Goal: Task Accomplishment & Management: Manage account settings

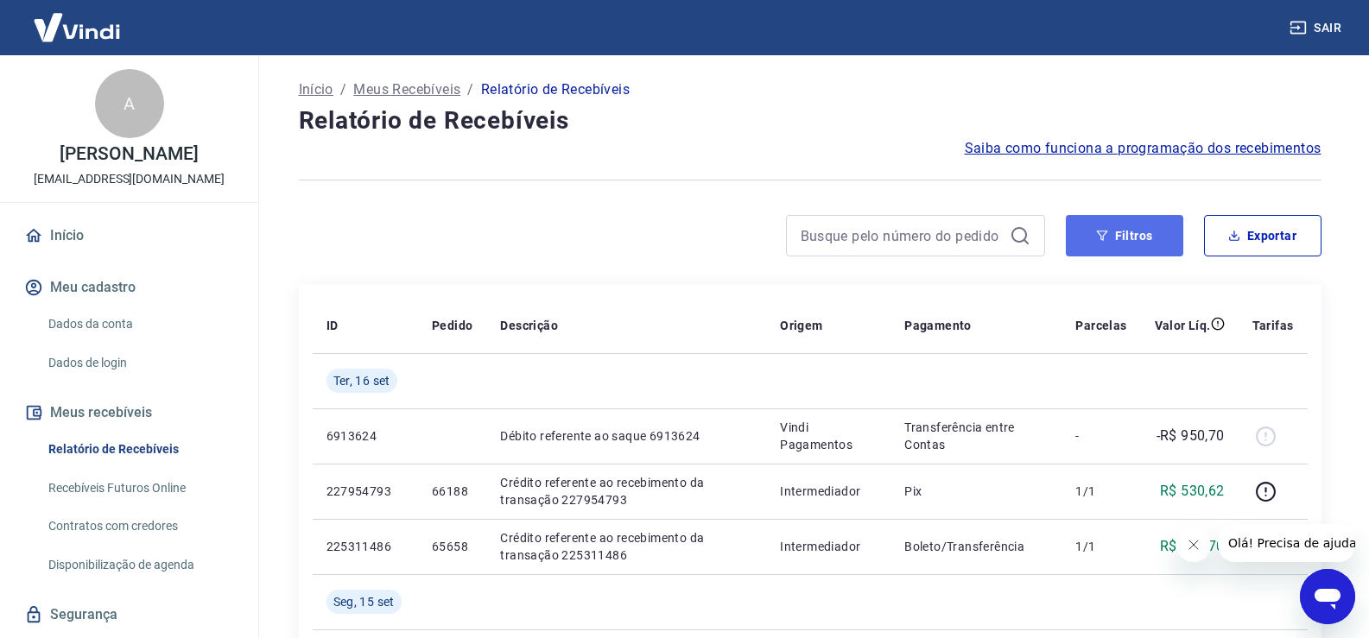
click at [1078, 227] on button "Filtros" at bounding box center [1124, 235] width 117 height 41
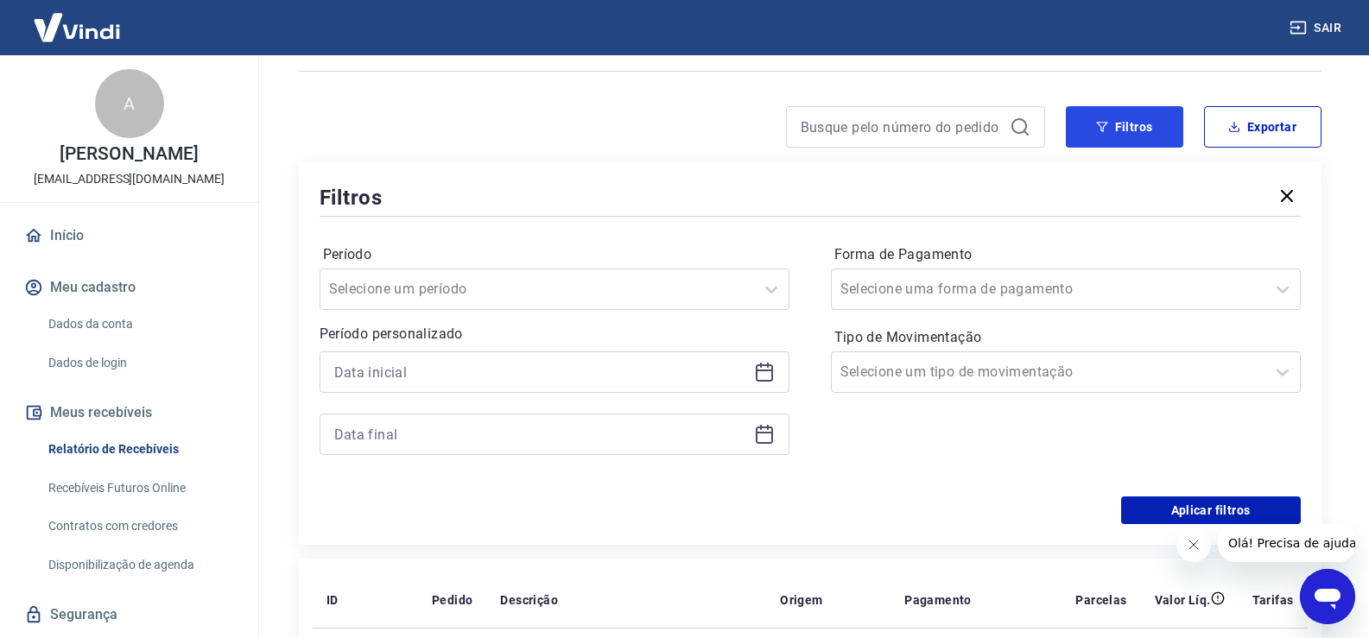
scroll to position [345, 0]
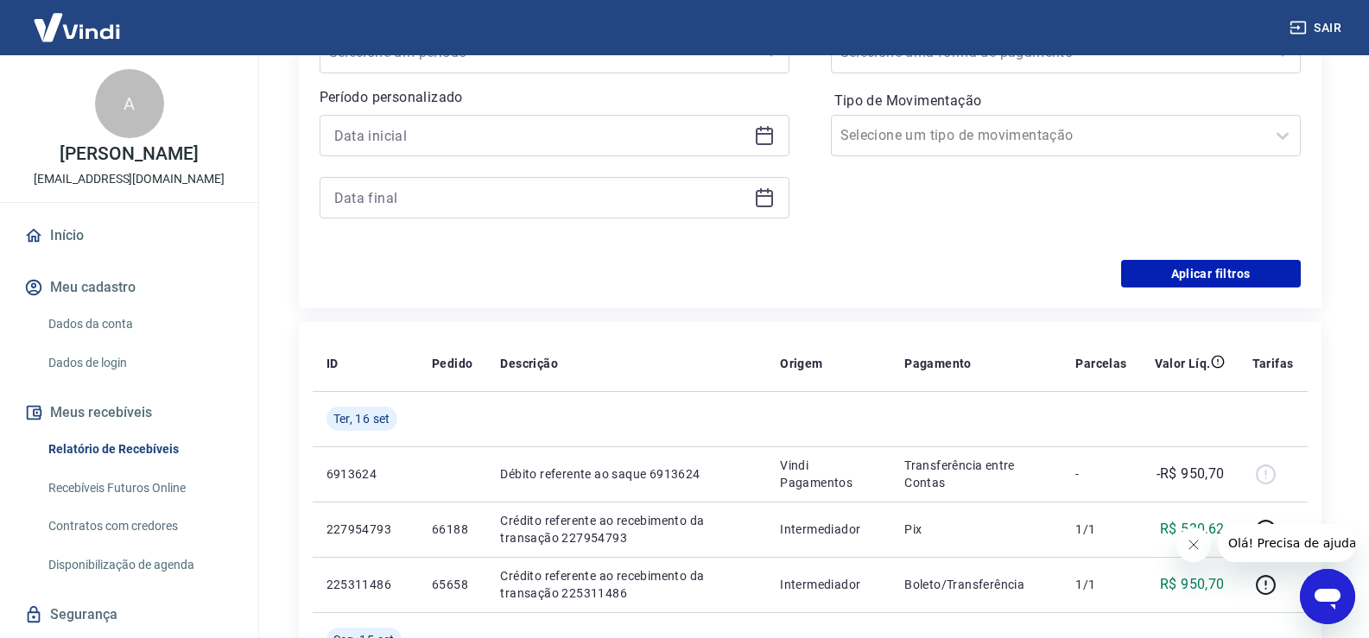
click at [772, 131] on icon at bounding box center [764, 136] width 17 height 17
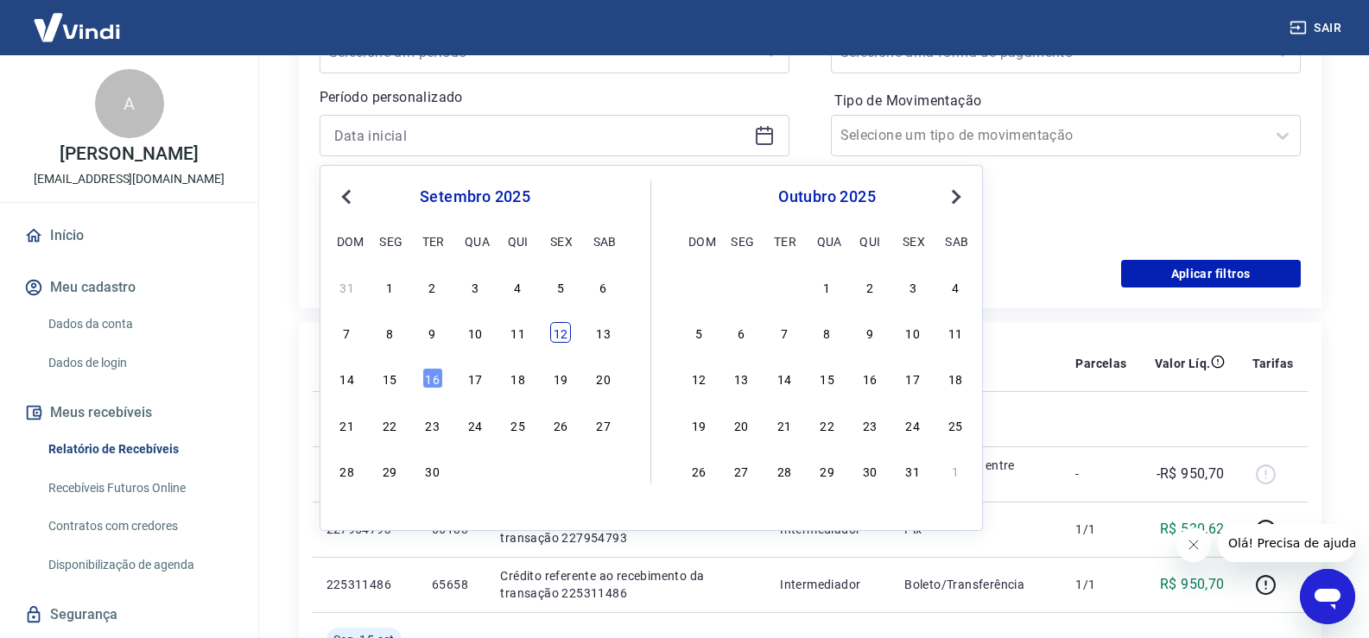
click at [562, 332] on div "12" at bounding box center [560, 332] width 21 height 21
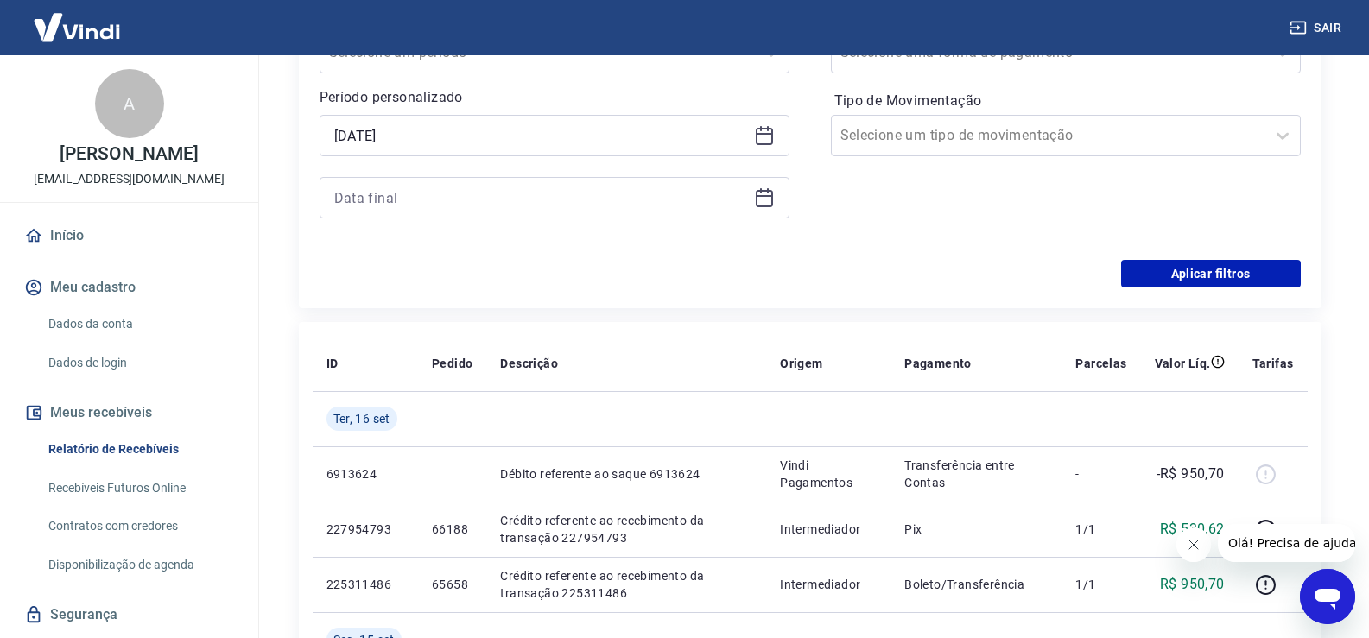
type input "12/09/2025"
click at [762, 203] on icon at bounding box center [764, 197] width 21 height 21
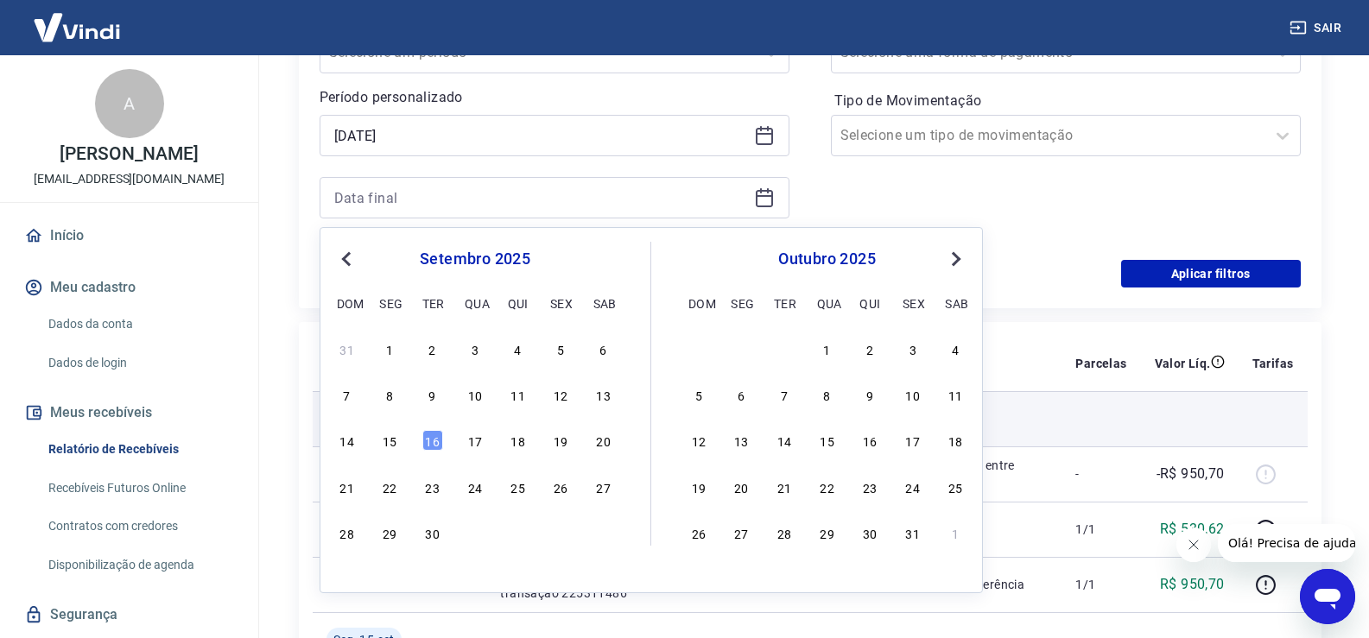
click at [430, 442] on div "16" at bounding box center [432, 440] width 21 height 21
click at [430, 442] on td at bounding box center [452, 418] width 68 height 55
type input "16/09/2025"
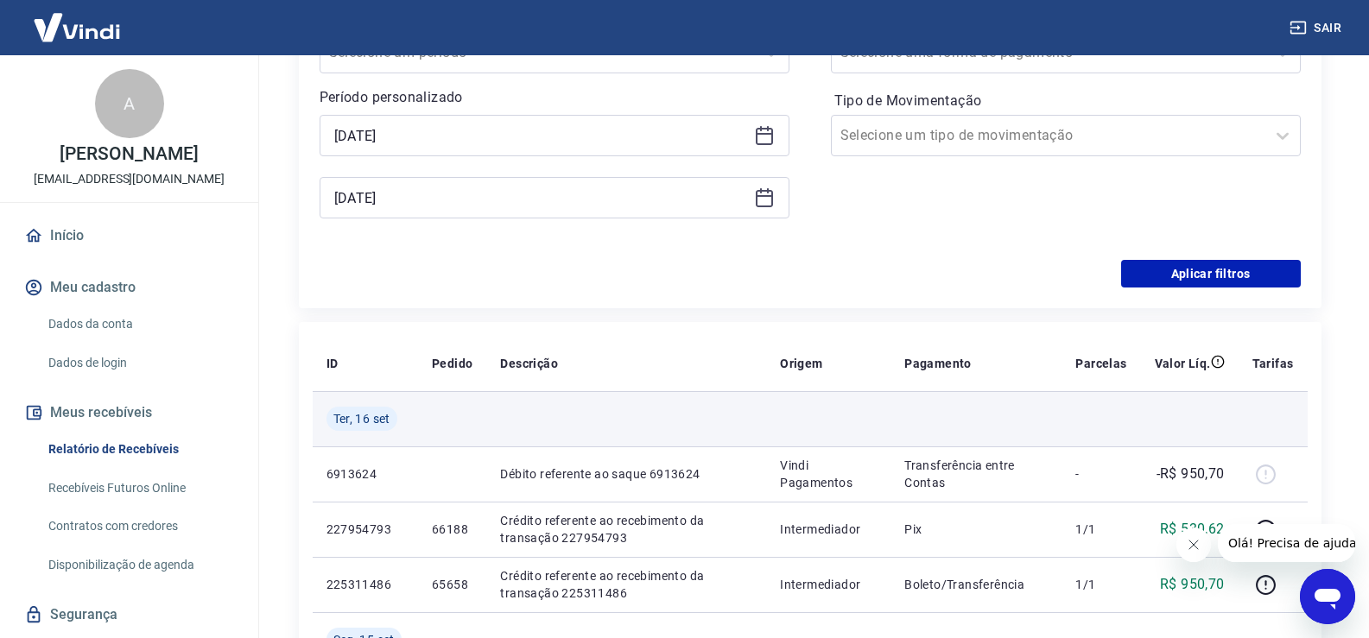
click at [428, 438] on td at bounding box center [452, 418] width 68 height 55
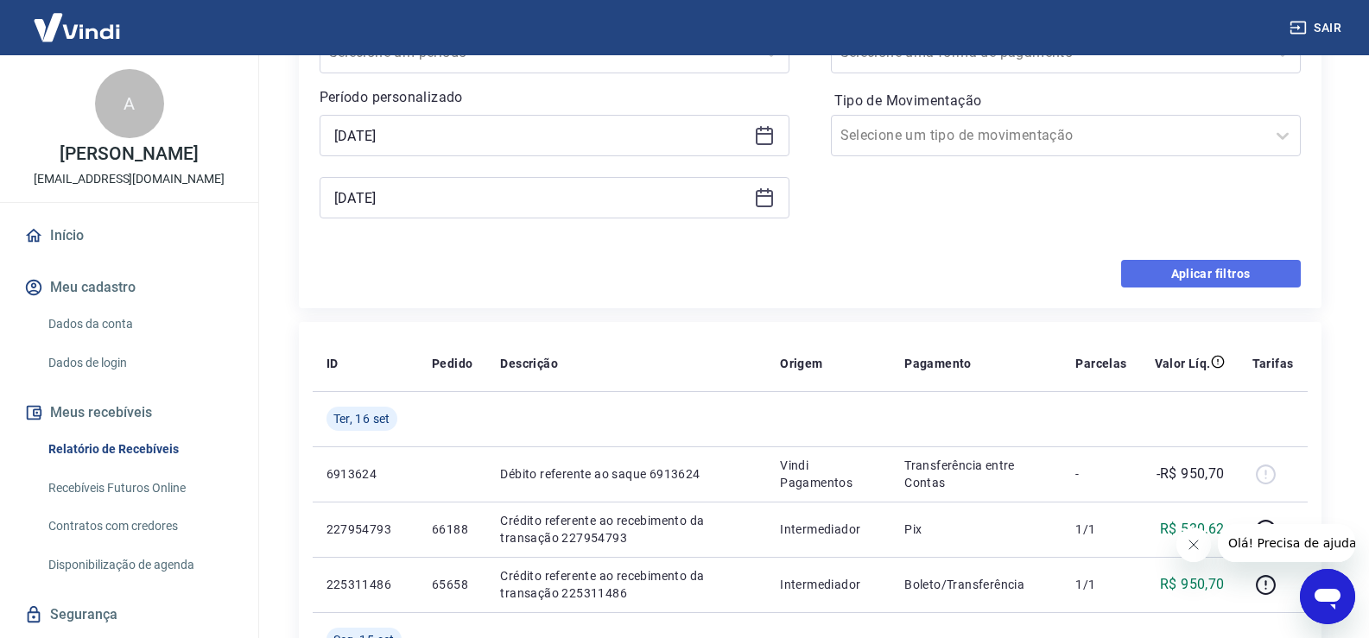
click at [1245, 262] on button "Aplicar filtros" at bounding box center [1211, 274] width 180 height 28
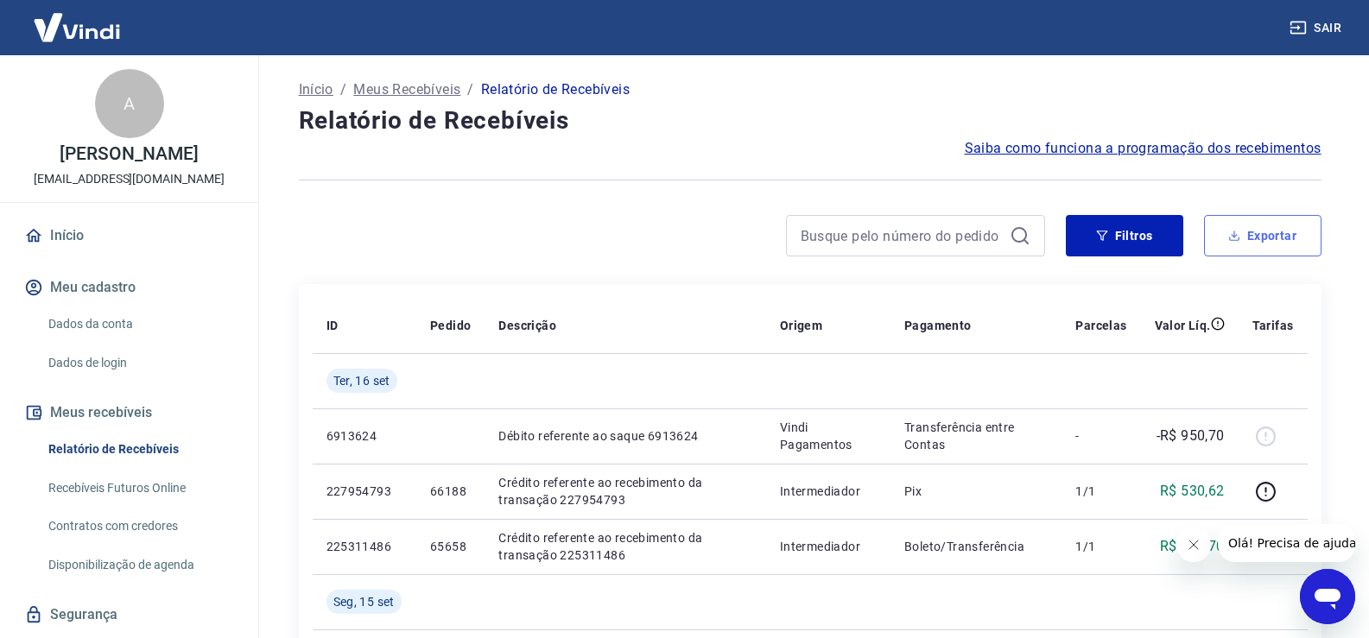
click at [1299, 235] on button "Exportar" at bounding box center [1262, 235] width 117 height 41
type input "12/09/2025"
type input "16/09/2025"
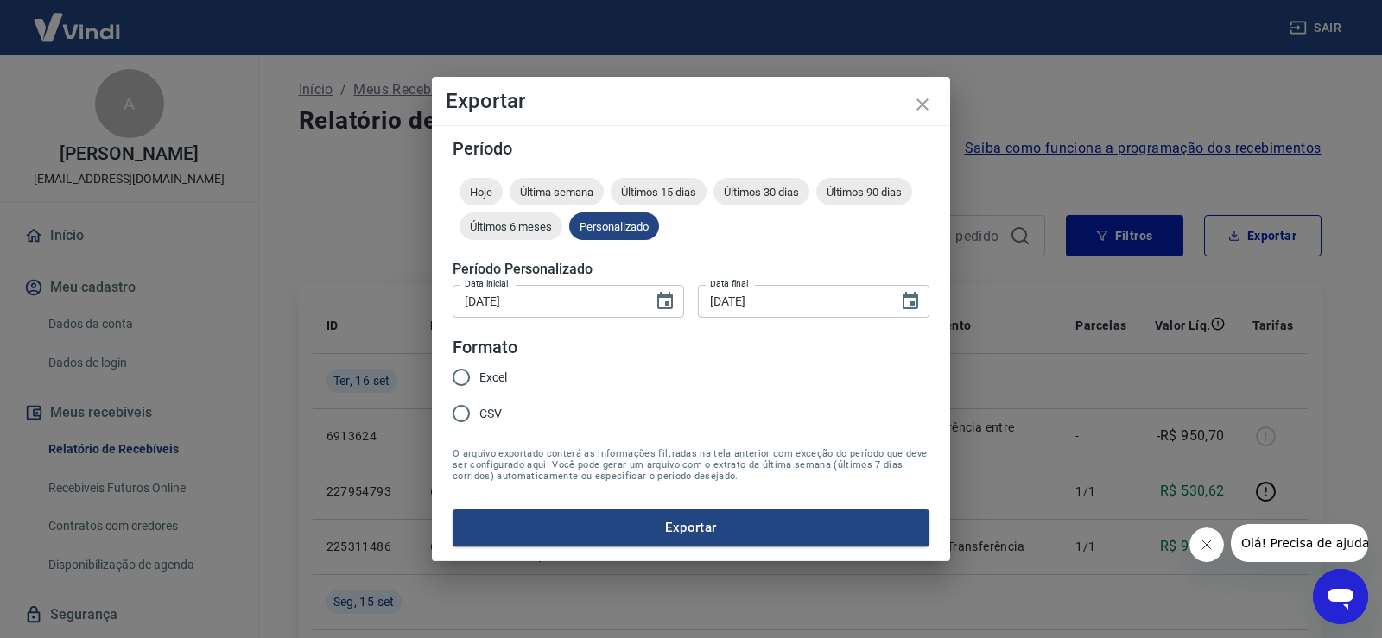
click at [485, 373] on span "Excel" at bounding box center [493, 378] width 28 height 18
click at [479, 373] on input "Excel" at bounding box center [461, 377] width 36 height 36
radio input "true"
click at [656, 517] on button "Exportar" at bounding box center [690, 527] width 477 height 36
